Goal: Transaction & Acquisition: Purchase product/service

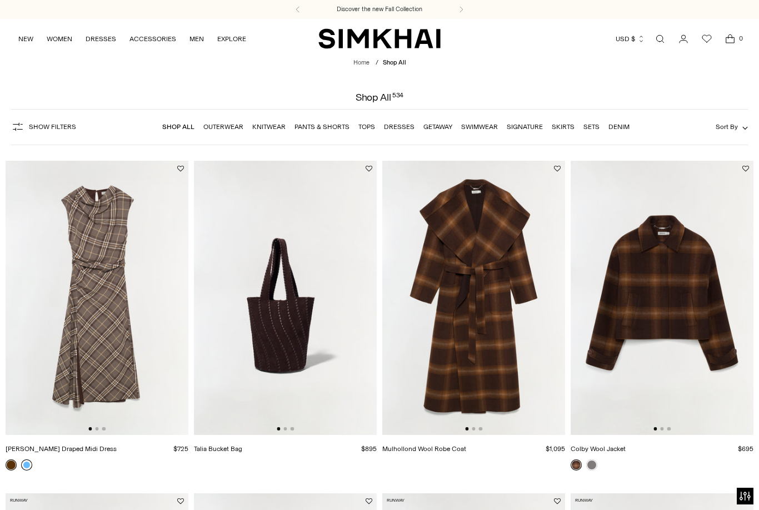
click at [31, 465] on link at bounding box center [26, 464] width 11 height 11
click at [401, 126] on link "Dresses" at bounding box center [399, 127] width 31 height 8
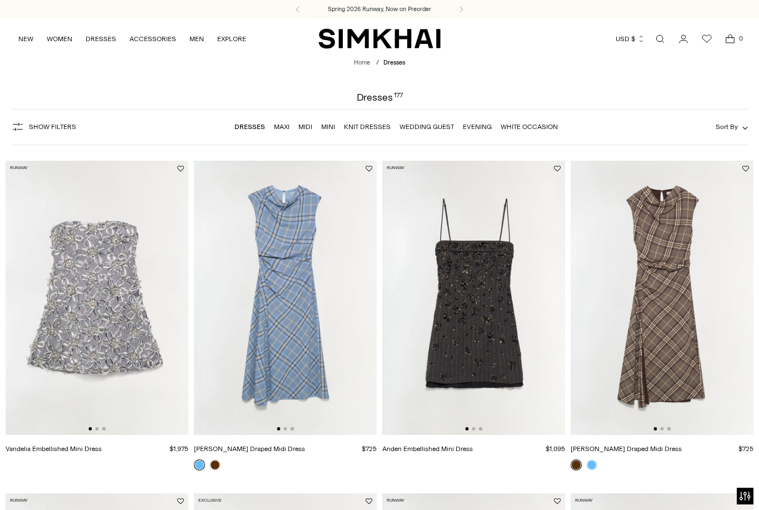
click at [331, 127] on link "Mini" at bounding box center [328, 127] width 14 height 8
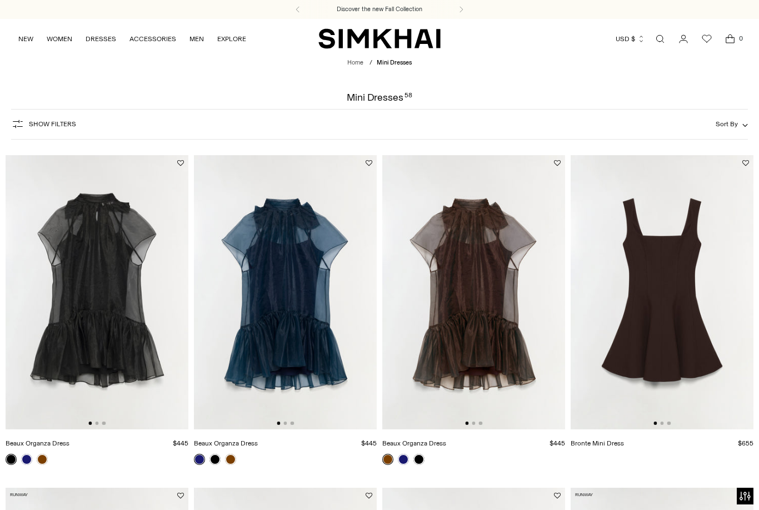
click at [56, 123] on span "Show Filters" at bounding box center [52, 124] width 47 height 8
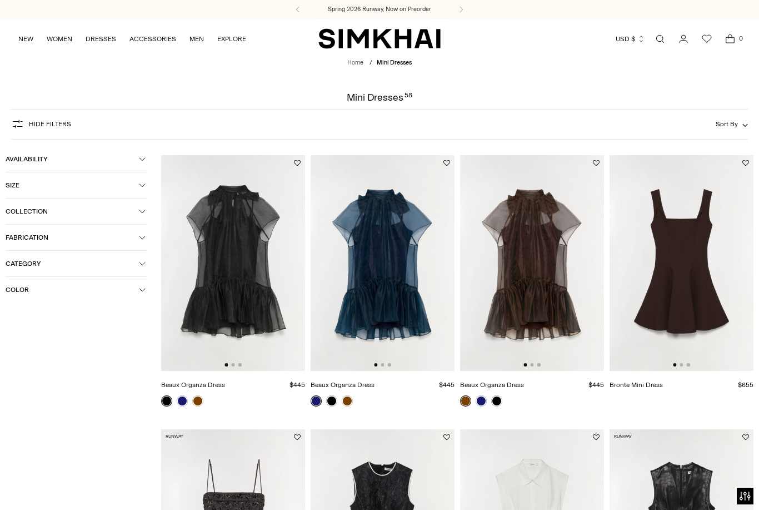
click at [126, 294] on span "Color" at bounding box center [72, 290] width 133 height 8
click at [37, 380] on span "White" at bounding box center [32, 375] width 24 height 10
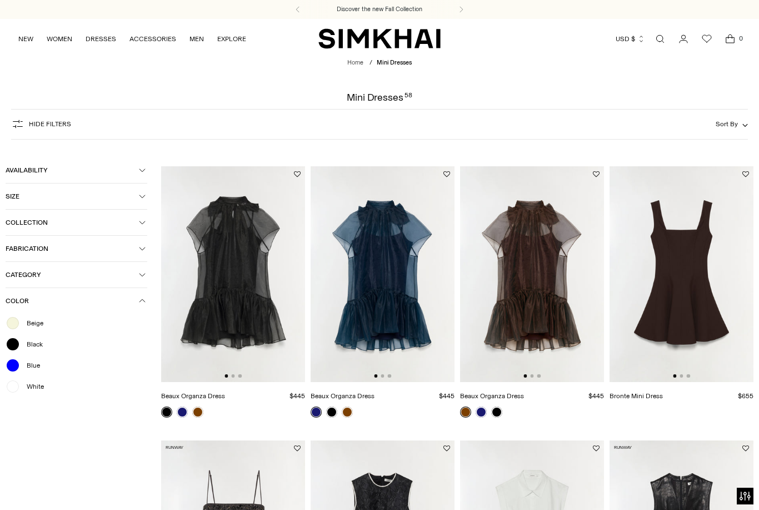
click at [41, 328] on span "Beige" at bounding box center [31, 323] width 23 height 10
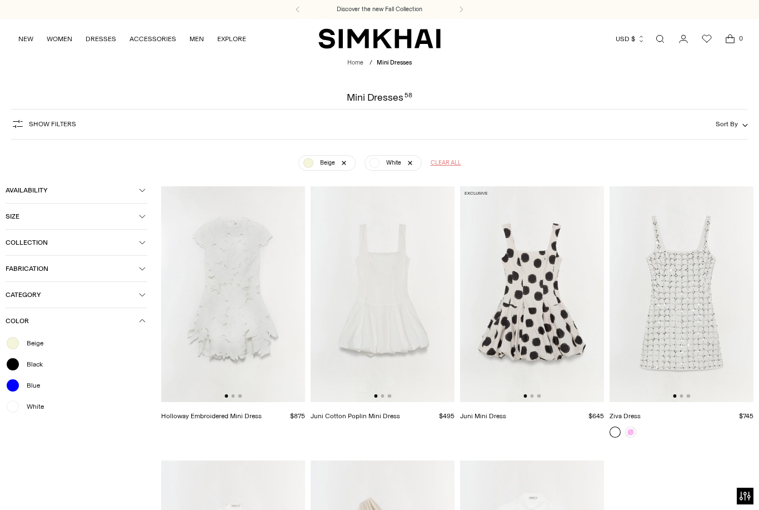
click at [444, 165] on span "Clear all" at bounding box center [446, 162] width 31 height 9
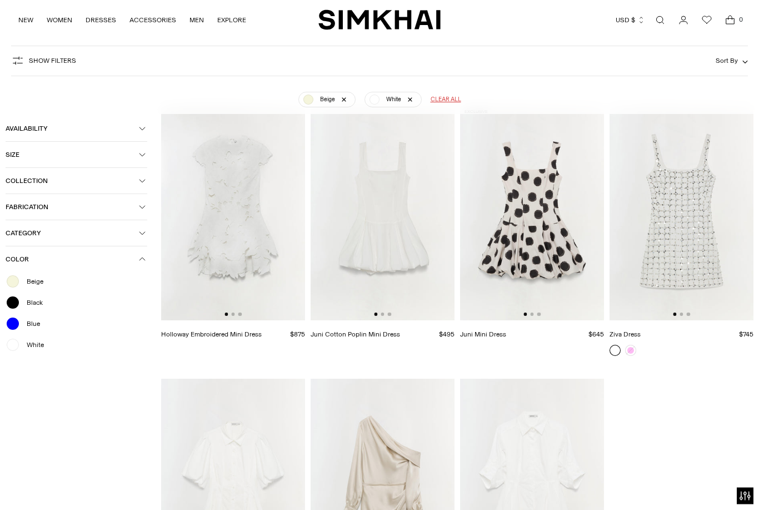
scroll to position [82, 0]
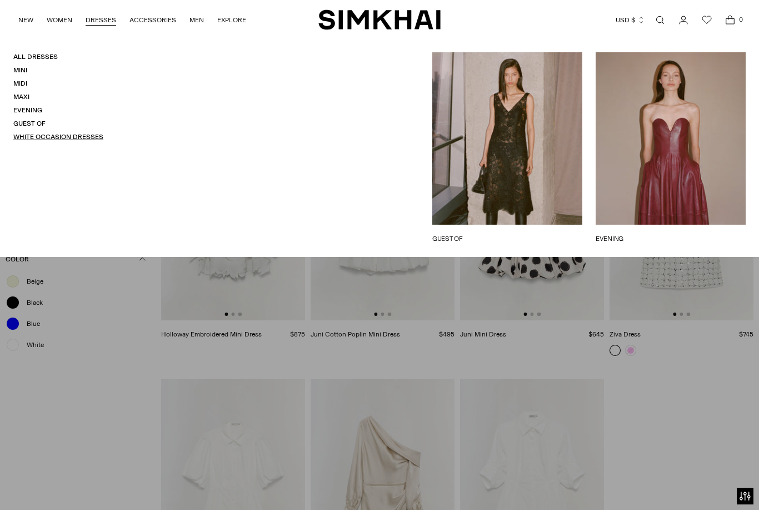
click at [31, 134] on link "White Occasion Dresses" at bounding box center [58, 137] width 90 height 8
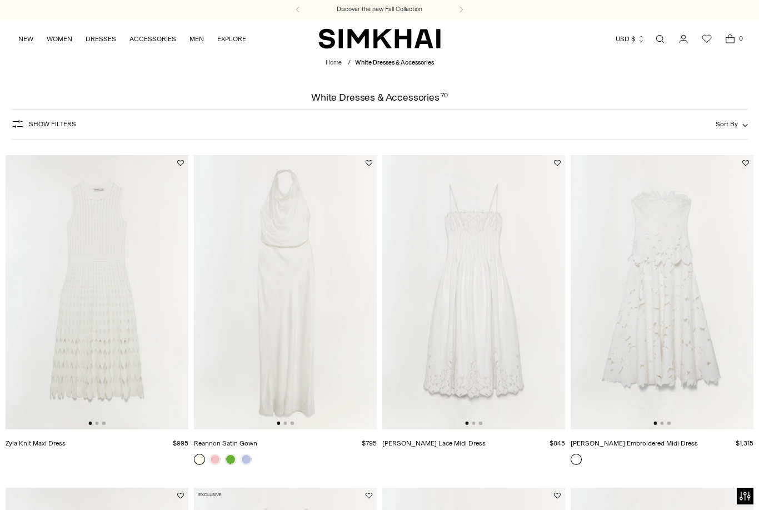
click at [28, 117] on button "Show Filters" at bounding box center [43, 124] width 65 height 18
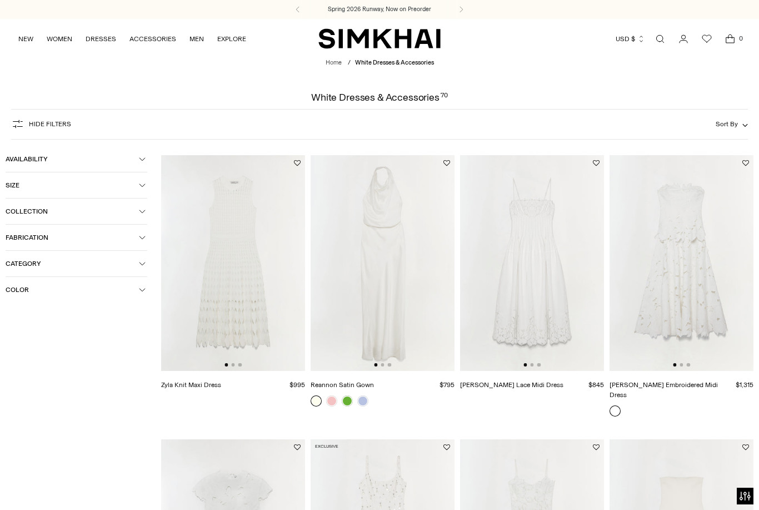
click at [18, 117] on button "Hide filters" at bounding box center [41, 124] width 60 height 18
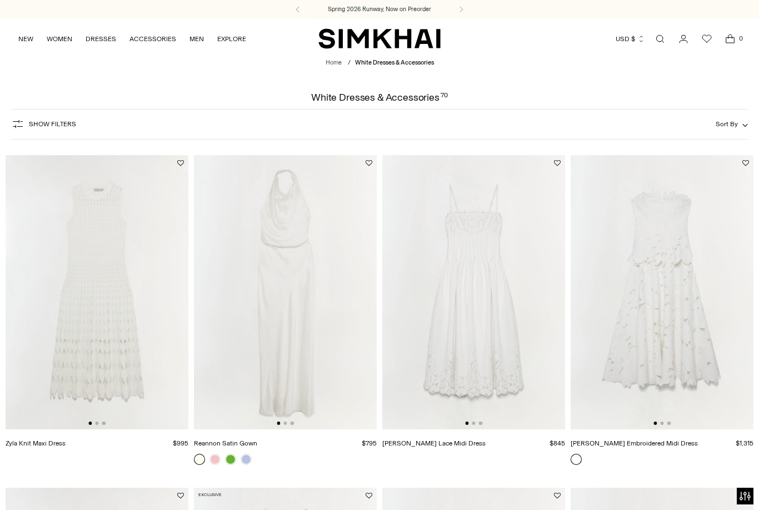
click at [715, 349] on img at bounding box center [662, 292] width 183 height 275
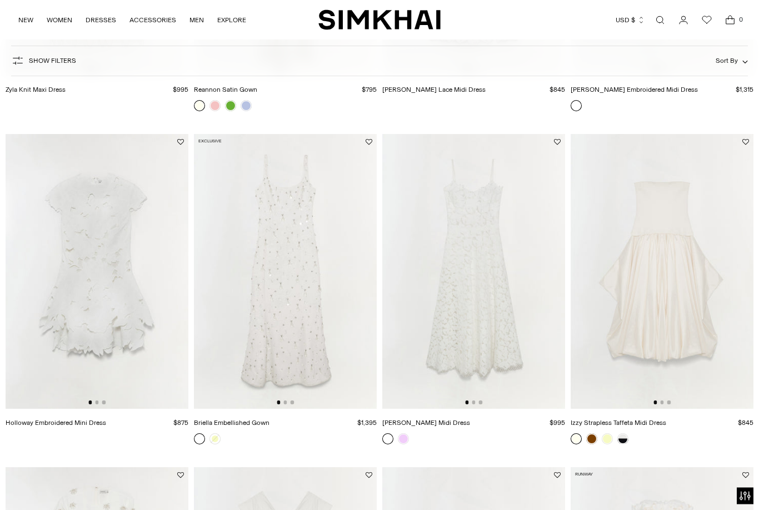
scroll to position [354, 0]
click at [63, 197] on img at bounding box center [97, 271] width 183 height 275
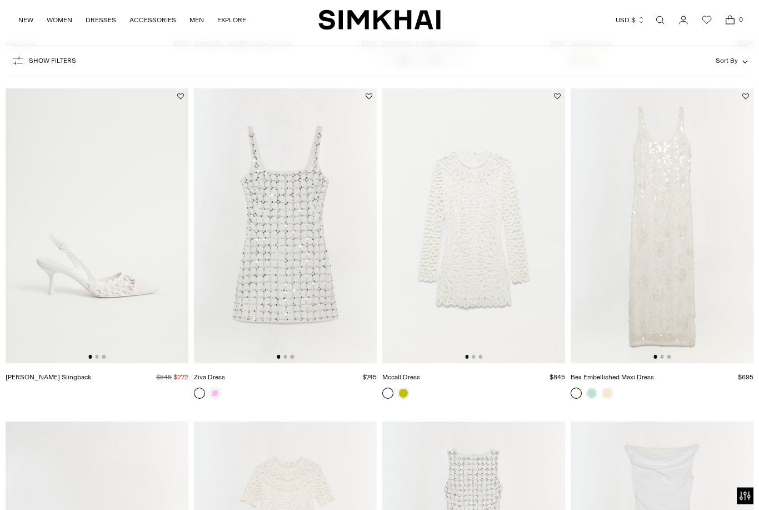
scroll to position [1719, 0]
click at [523, 348] on img at bounding box center [473, 225] width 183 height 275
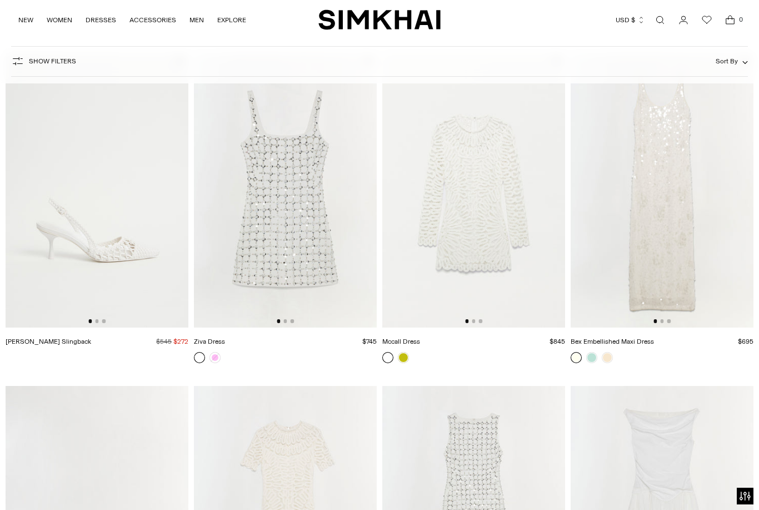
click at [222, 217] on img at bounding box center [285, 190] width 183 height 275
click at [518, 210] on img at bounding box center [473, 190] width 183 height 275
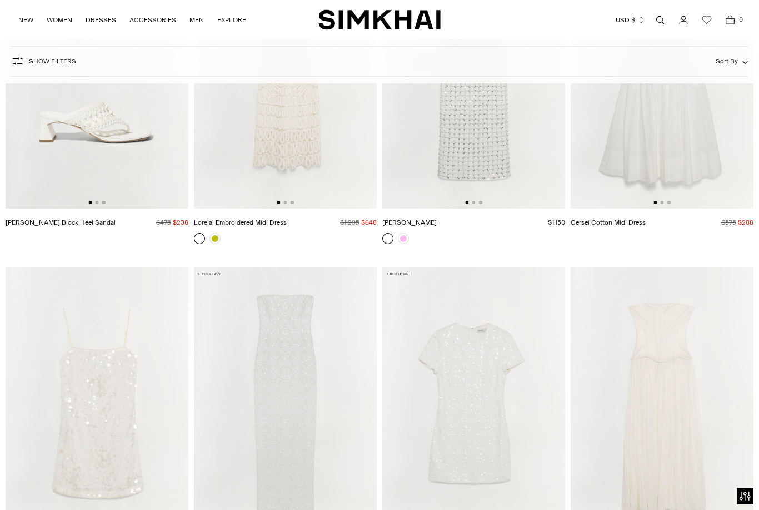
scroll to position [2186, 0]
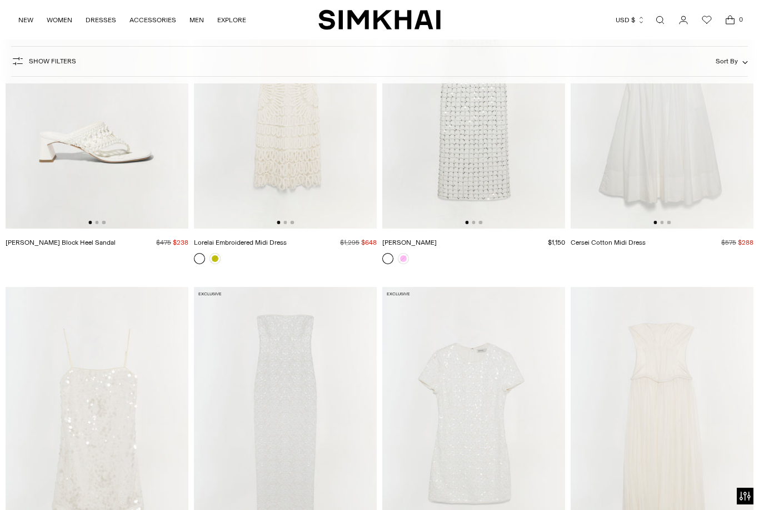
click at [233, 144] on img at bounding box center [285, 91] width 183 height 275
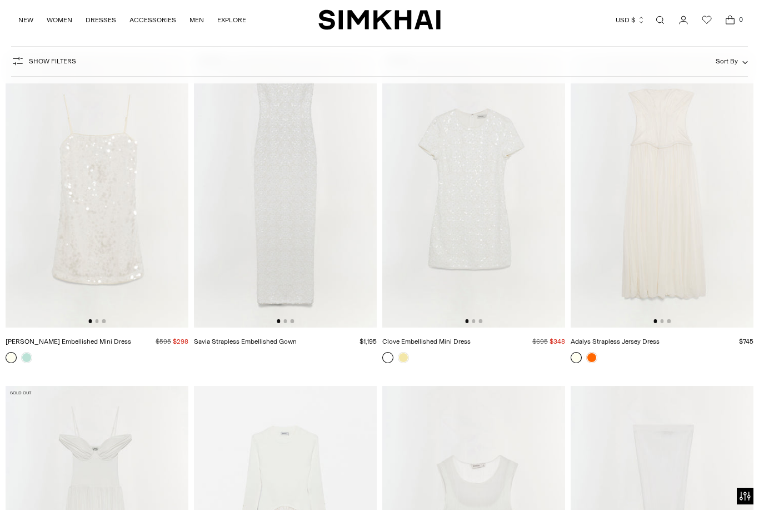
scroll to position [2419, 0]
click at [540, 278] on img at bounding box center [473, 190] width 183 height 275
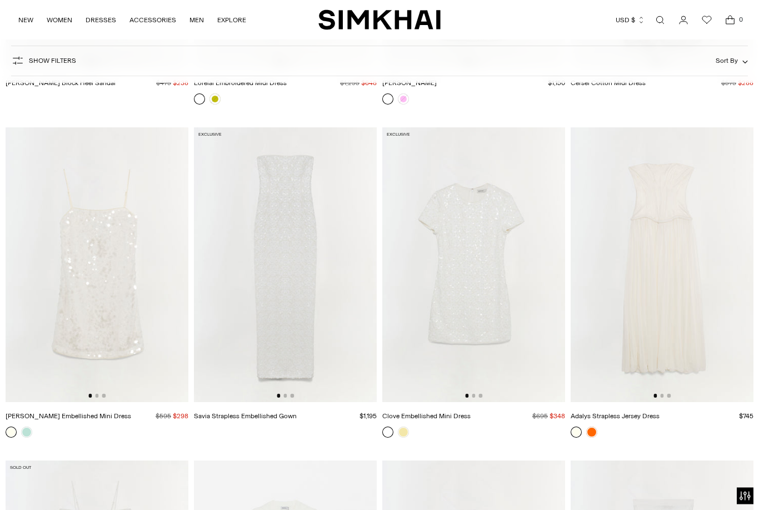
scroll to position [2345, 0]
click at [46, 218] on img at bounding box center [97, 264] width 183 height 275
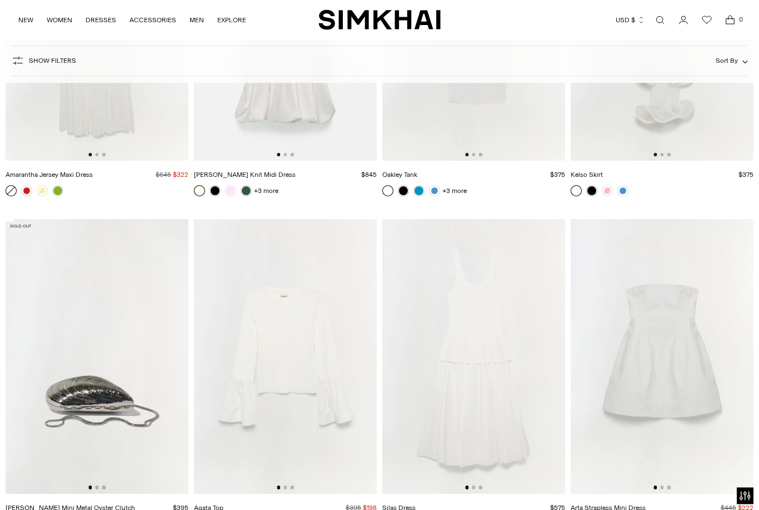
scroll to position [3045, 0]
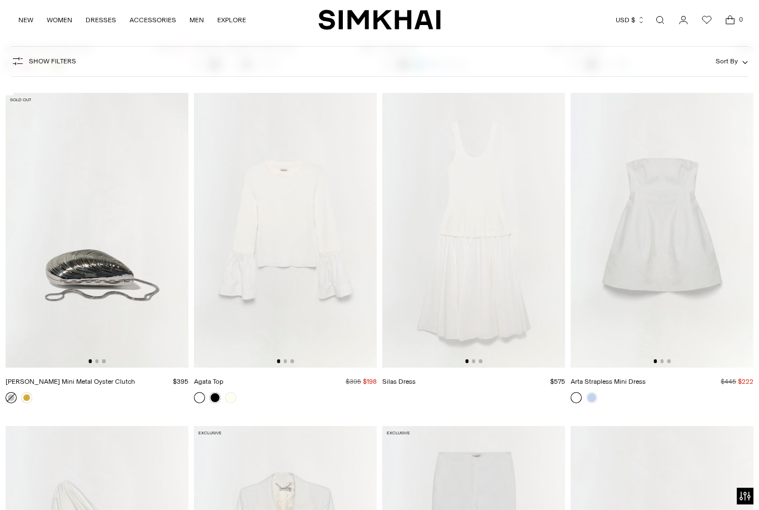
click at [713, 315] on img at bounding box center [662, 230] width 183 height 275
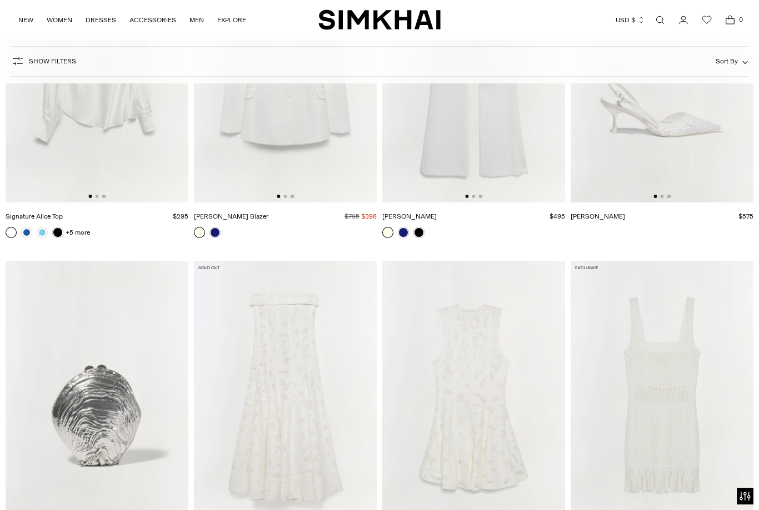
scroll to position [3738, 0]
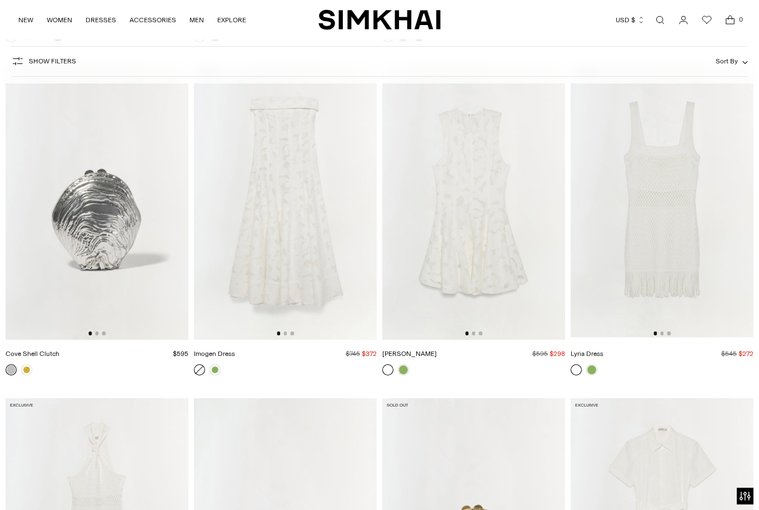
click at [490, 271] on img at bounding box center [473, 202] width 183 height 275
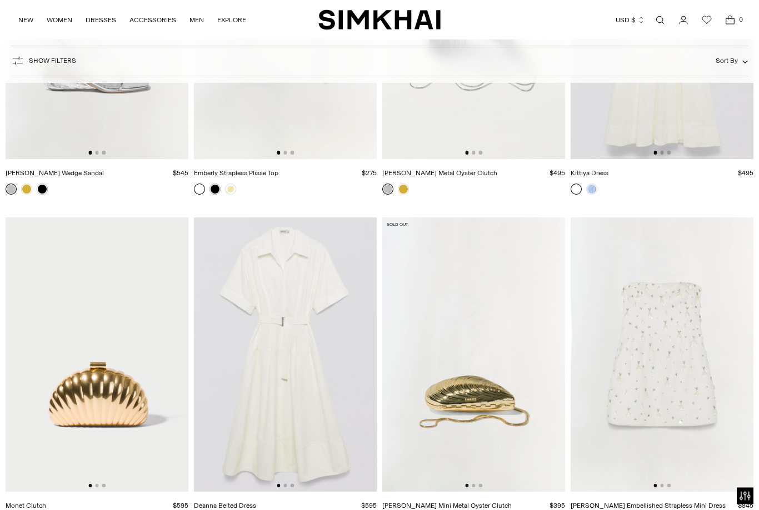
scroll to position [4598, 0]
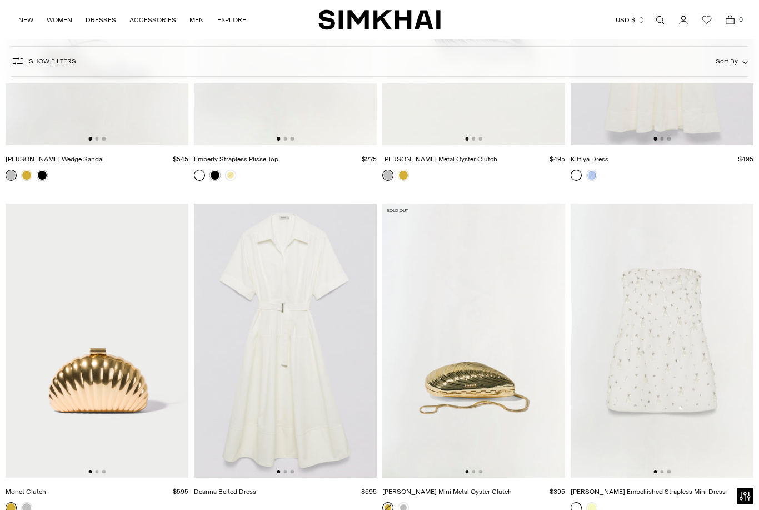
click at [697, 311] on img at bounding box center [662, 340] width 183 height 275
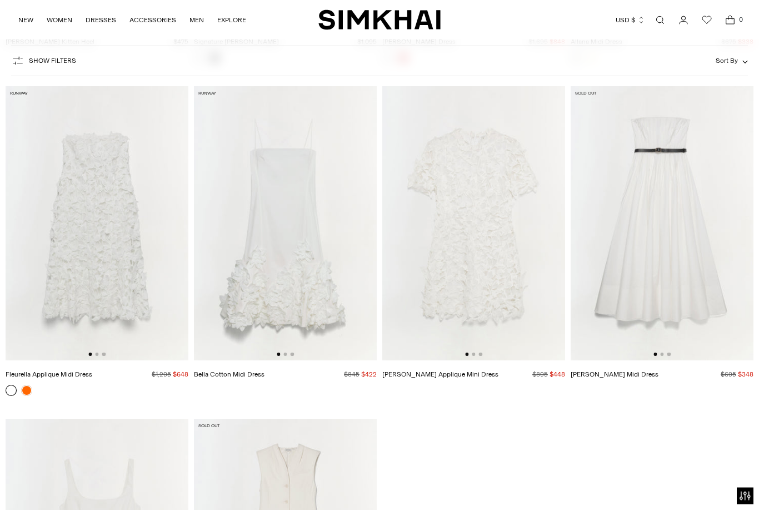
scroll to position [5375, 0]
